Goal: Task Accomplishment & Management: Manage account settings

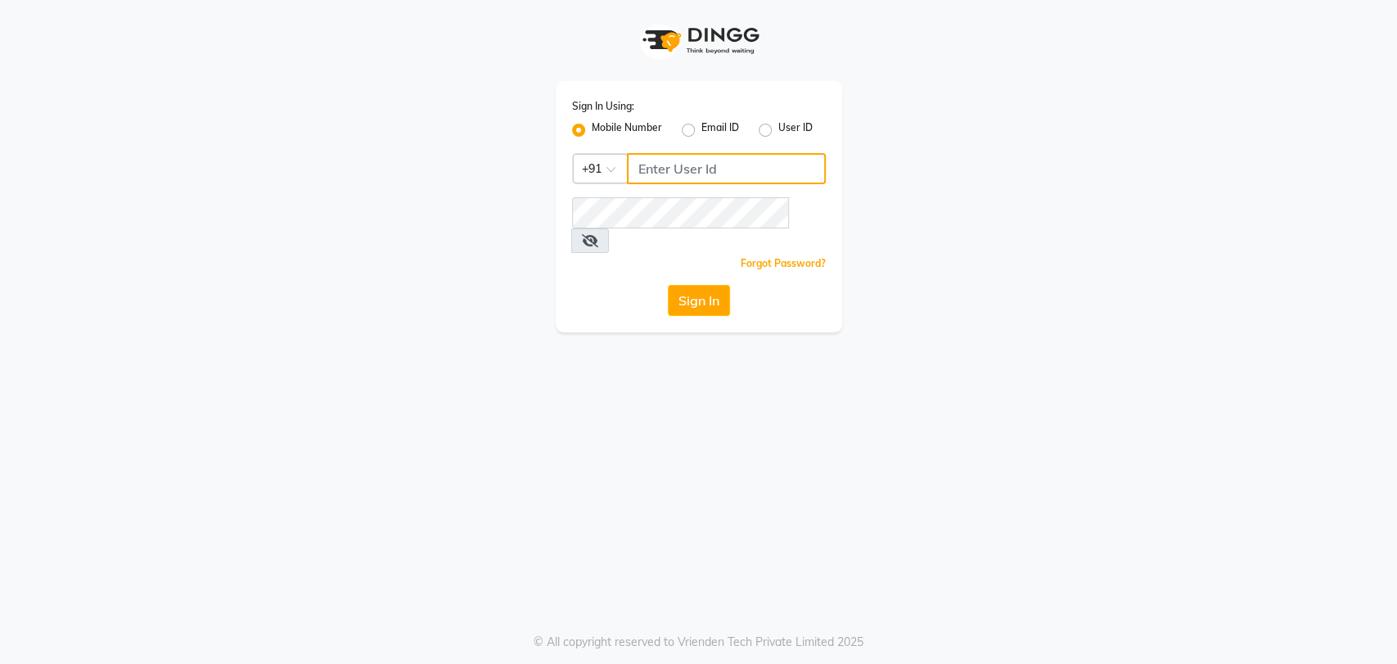
click at [643, 159] on input "Username" at bounding box center [726, 168] width 199 height 31
type input "1122113344"
drag, startPoint x: 949, startPoint y: 194, endPoint x: 714, endPoint y: 279, distance: 249.9
click at [714, 279] on div "Sign In Using: Mobile Number Email ID User ID Country Code × [PHONE_NUMBER] Rem…" at bounding box center [698, 166] width 933 height 332
click at [714, 285] on button "Sign In" at bounding box center [699, 300] width 62 height 31
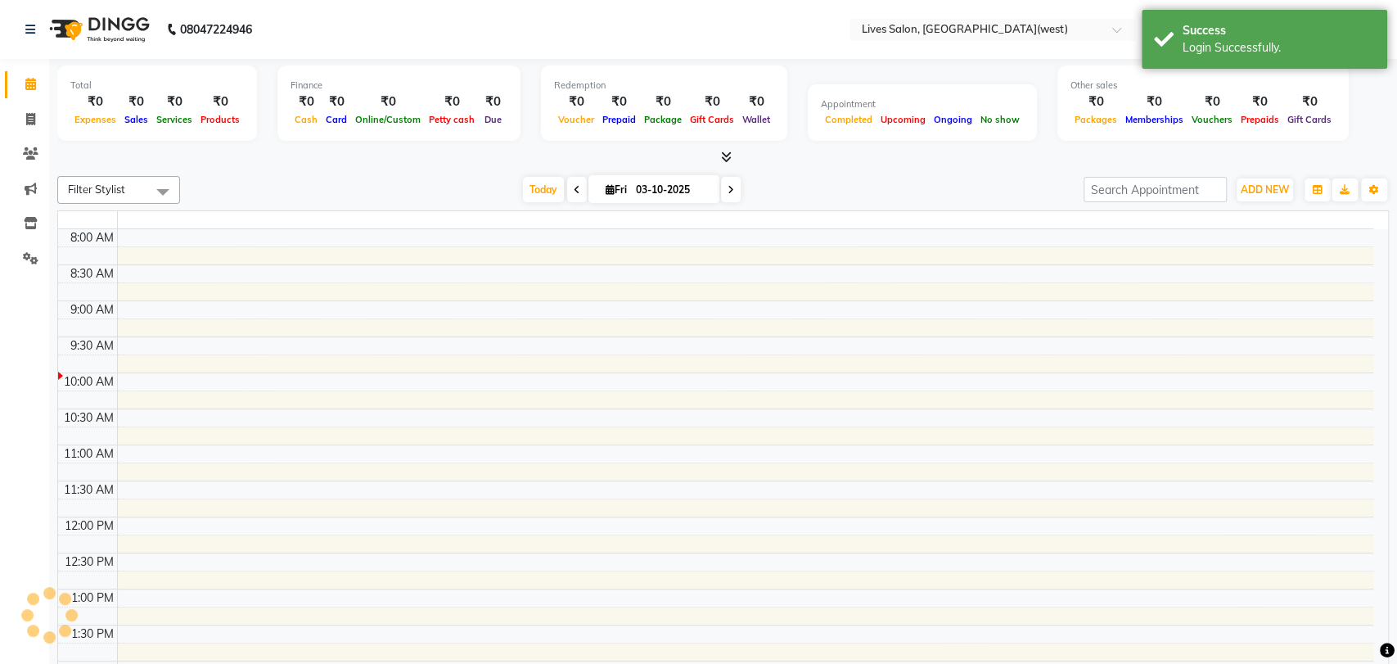
select select "en"
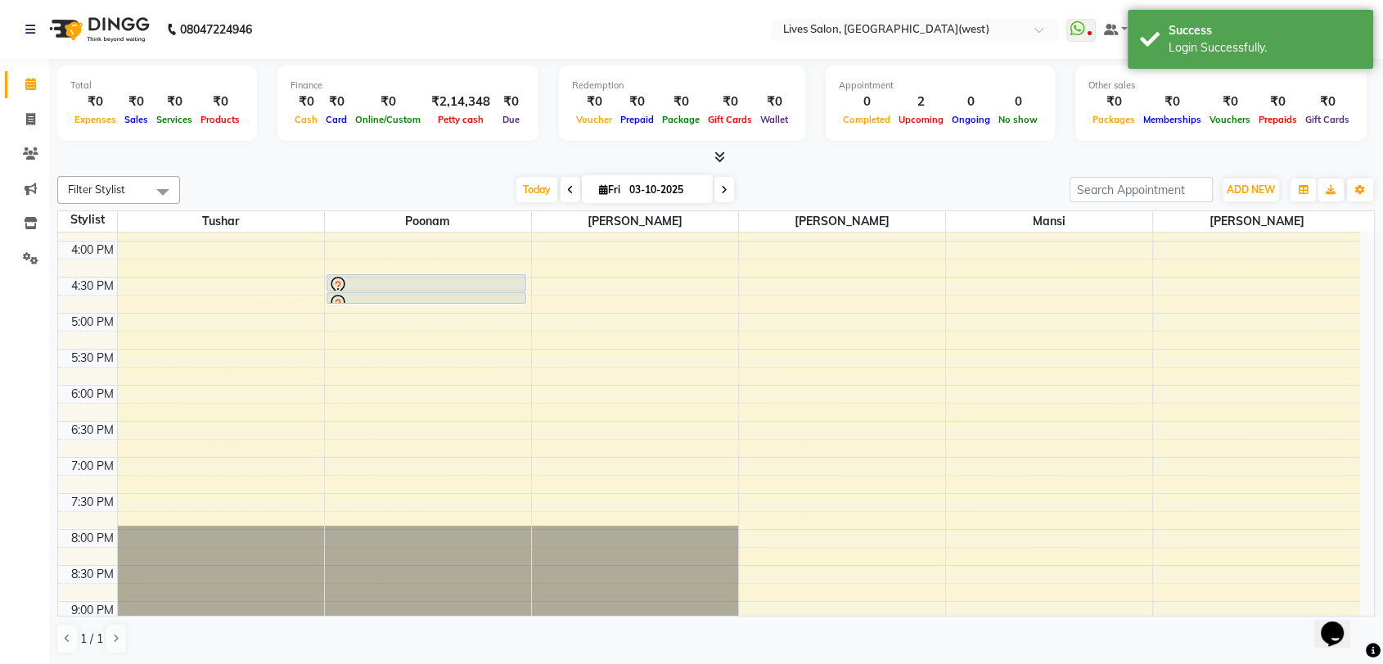
scroll to position [491, 0]
